Goal: Task Accomplishment & Management: Manage account settings

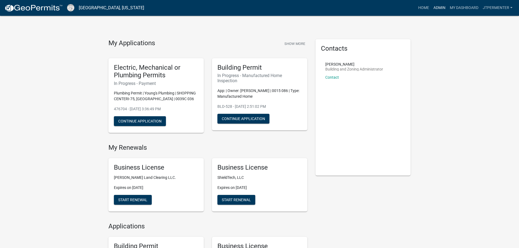
click at [437, 9] on link "Admin" at bounding box center [439, 8] width 16 height 10
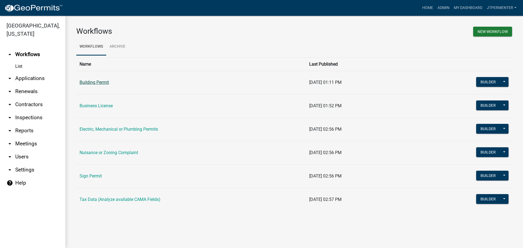
click at [96, 80] on link "Building Permit" at bounding box center [94, 82] width 29 height 5
click at [108, 127] on link "Electric, Mechanical or Plumbing Permits" at bounding box center [119, 129] width 78 height 5
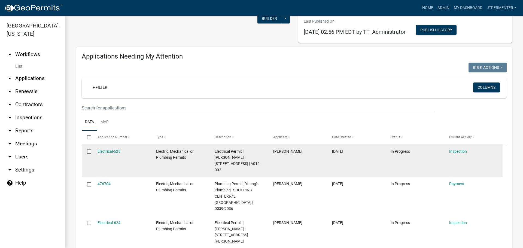
scroll to position [82, 0]
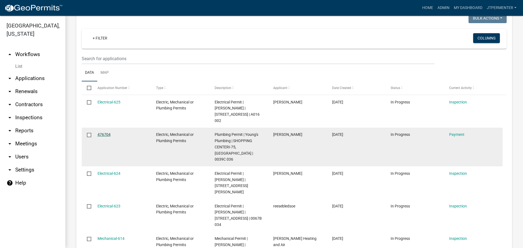
click at [110, 133] on div "476704" at bounding box center [122, 135] width 48 height 6
click at [110, 133] on link "476704" at bounding box center [104, 134] width 13 height 4
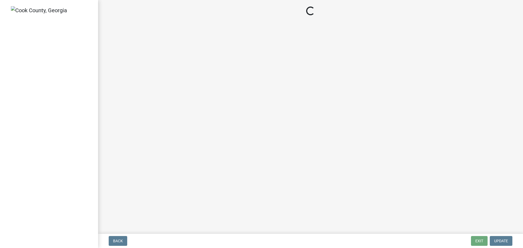
click at [110, 133] on main "Loading..." at bounding box center [310, 116] width 425 height 232
select select "3: 3"
